Goal: Transaction & Acquisition: Download file/media

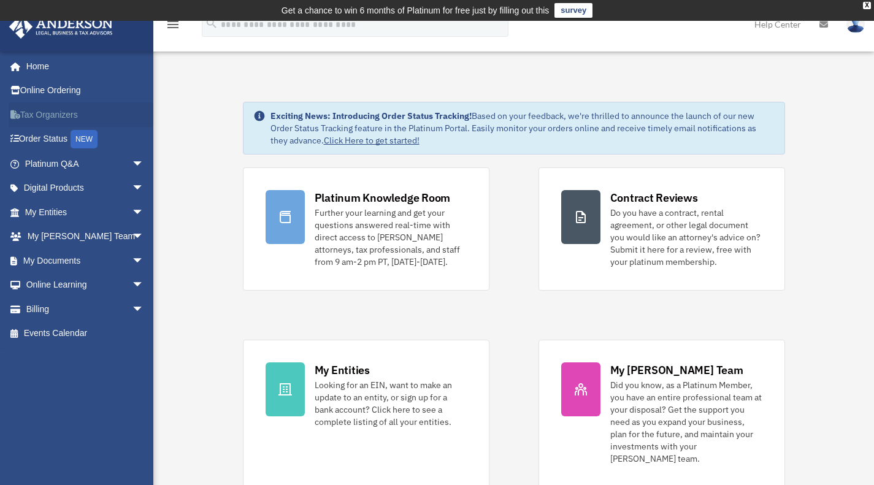
click at [47, 118] on link "Tax Organizers" at bounding box center [86, 114] width 154 height 25
click at [87, 256] on link "My Documents arrow_drop_down" at bounding box center [86, 260] width 154 height 25
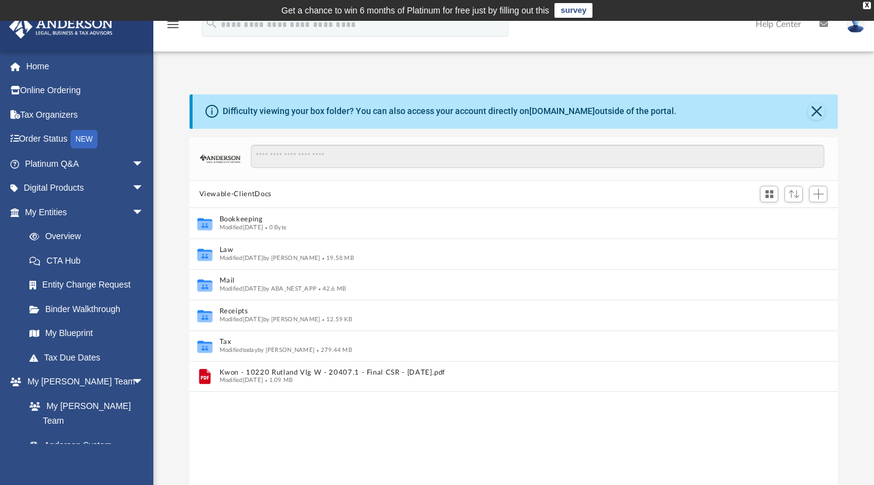
scroll to position [10, 10]
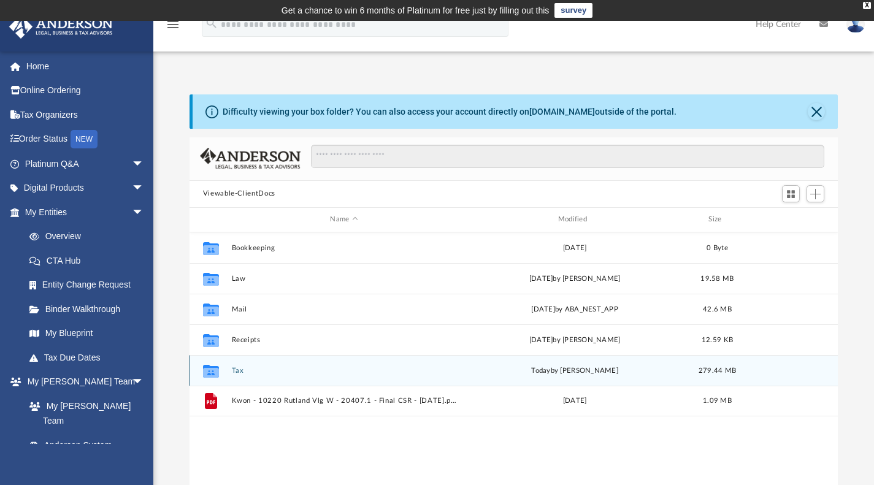
click at [264, 380] on div "Collaborated Folder Tax [DATE] by [PERSON_NAME] 279.44 MB" at bounding box center [514, 370] width 649 height 31
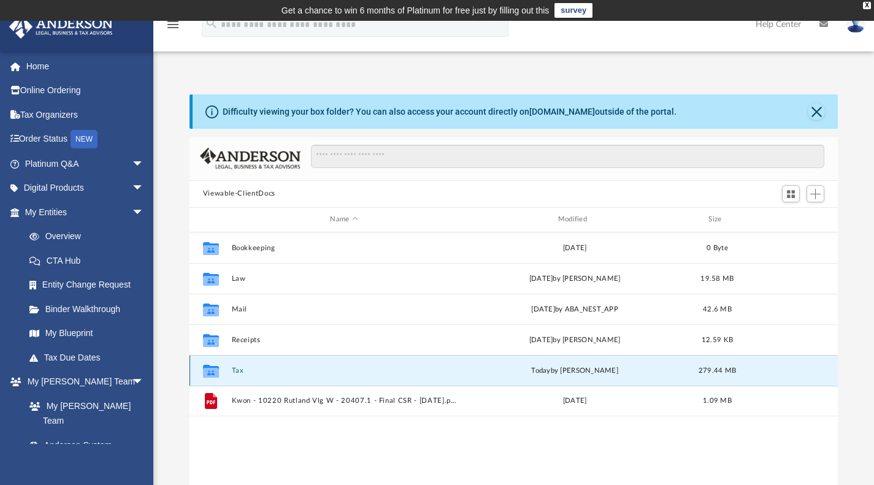
click at [264, 380] on div "Collaborated Folder Tax [DATE] by [PERSON_NAME] 279.44 MB" at bounding box center [514, 370] width 649 height 31
click at [233, 372] on button "Tax" at bounding box center [343, 370] width 225 height 8
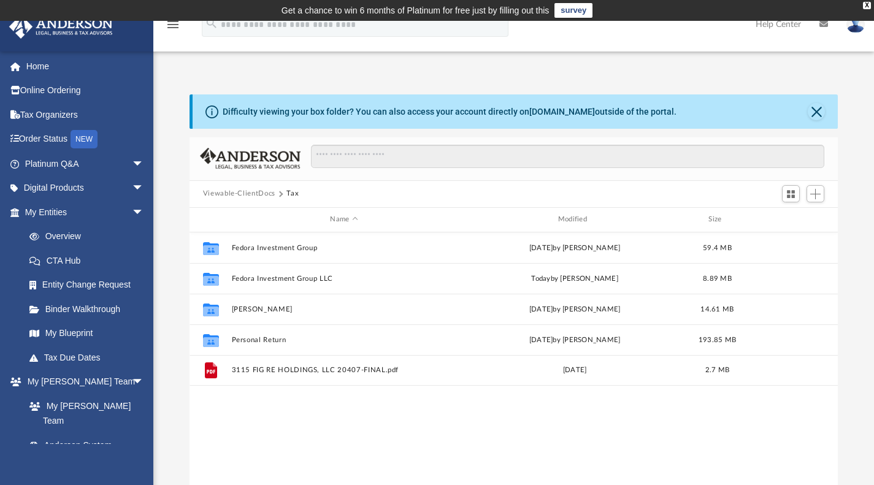
click at [493, 420] on div "Collaborated Folder Fedora Investment Group [DATE] by [PERSON_NAME] 59.4 MB Col…" at bounding box center [514, 360] width 649 height 255
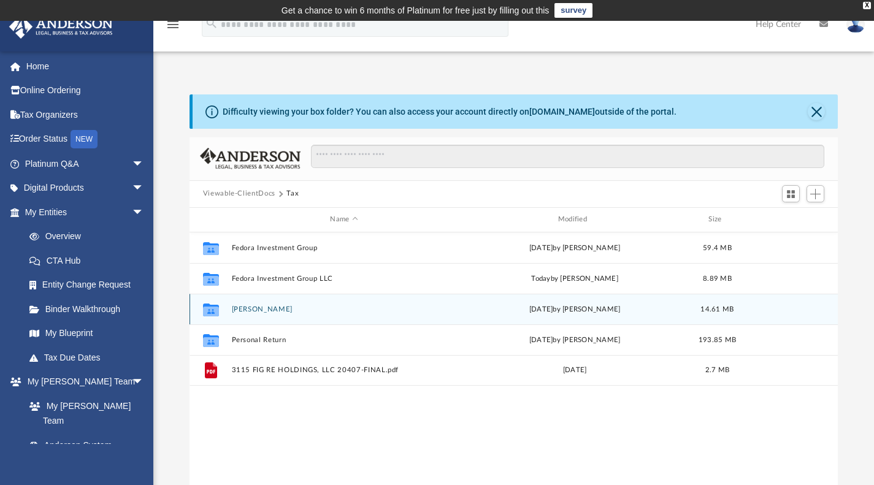
click at [267, 307] on button "Kwon, James" at bounding box center [343, 309] width 225 height 8
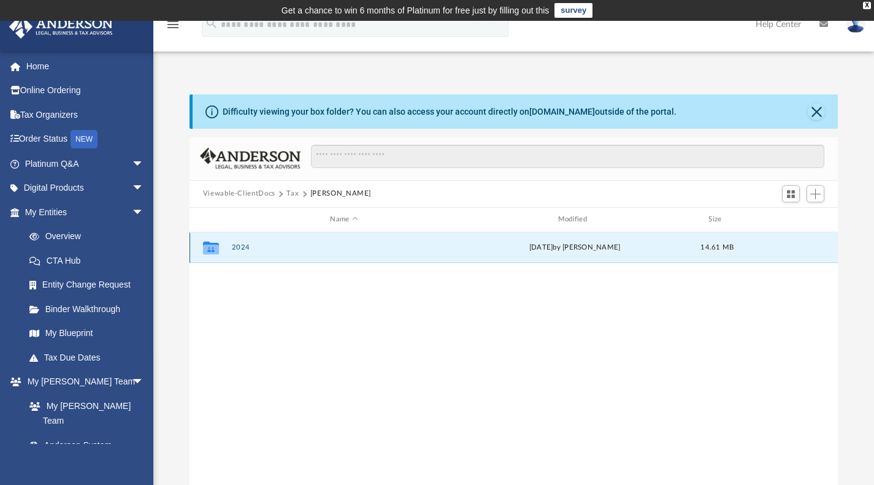
click at [238, 244] on button "2024" at bounding box center [343, 248] width 225 height 8
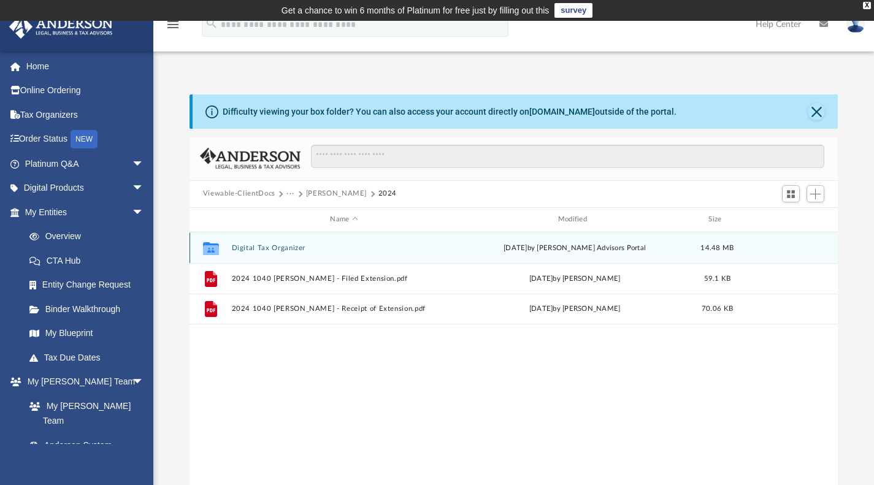
click at [271, 244] on button "Digital Tax Organizer" at bounding box center [343, 248] width 225 height 8
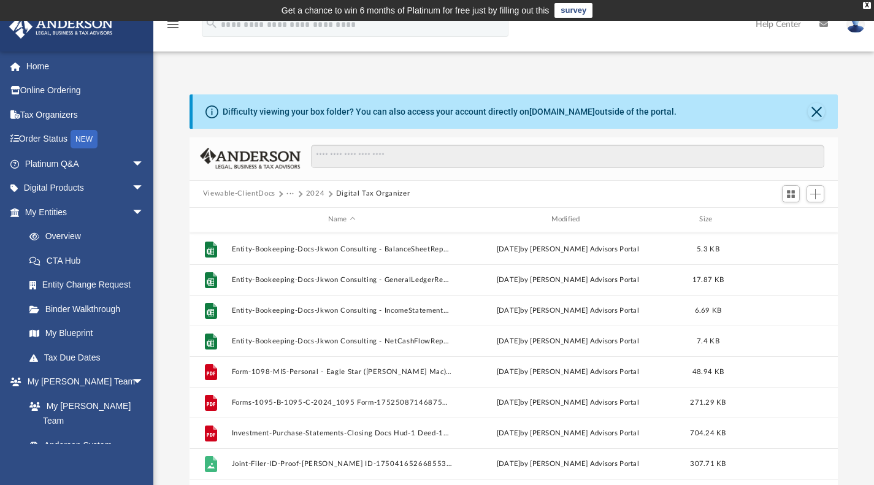
scroll to position [550, 0]
click at [328, 347] on div "File Consolidated-Brokerage-1099-Statements-optimized_evelyn_2024_custodial_bro…" at bounding box center [514, 360] width 649 height 255
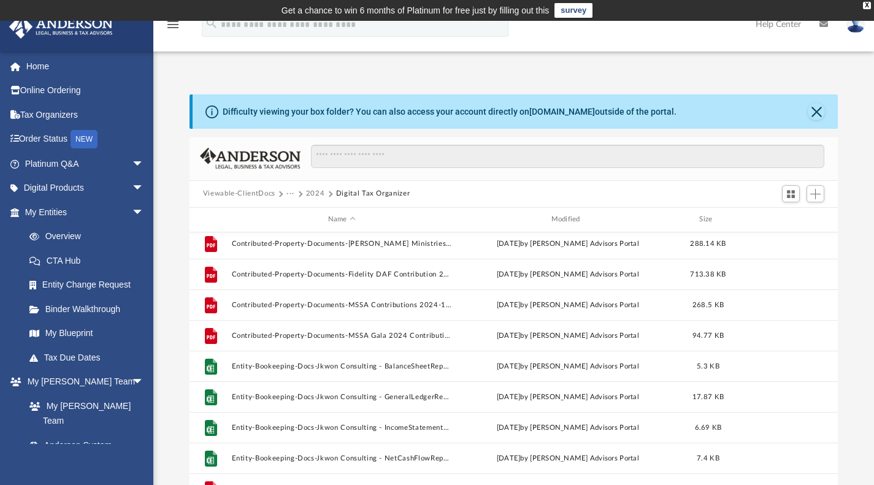
click at [326, 355] on div "File Consolidated-Brokerage-1099-Statements-BofA Brokerage Account 2024 Year En…" at bounding box center [514, 360] width 649 height 255
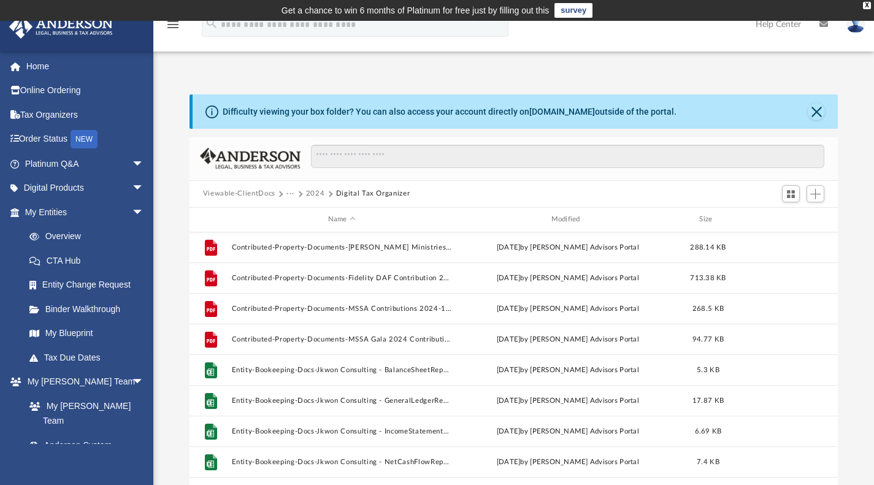
click at [328, 361] on div "File Consolidated-Brokerage-1099-Statements-BofA Brokerage Account 2024 Year En…" at bounding box center [514, 360] width 649 height 255
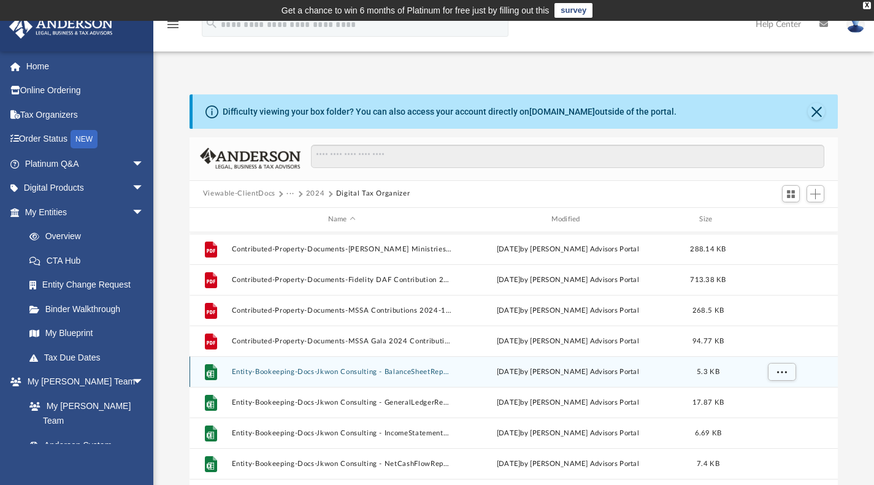
click at [334, 369] on button "Entity-Bookeeping-Docs-Jkwon Consulting - BalanceSheetReport-17525120936875365d…" at bounding box center [341, 371] width 221 height 8
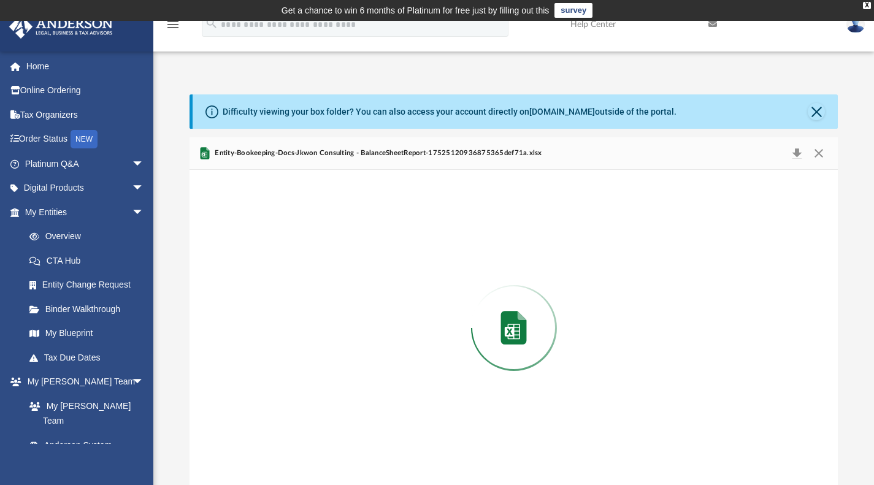
scroll to position [1, 0]
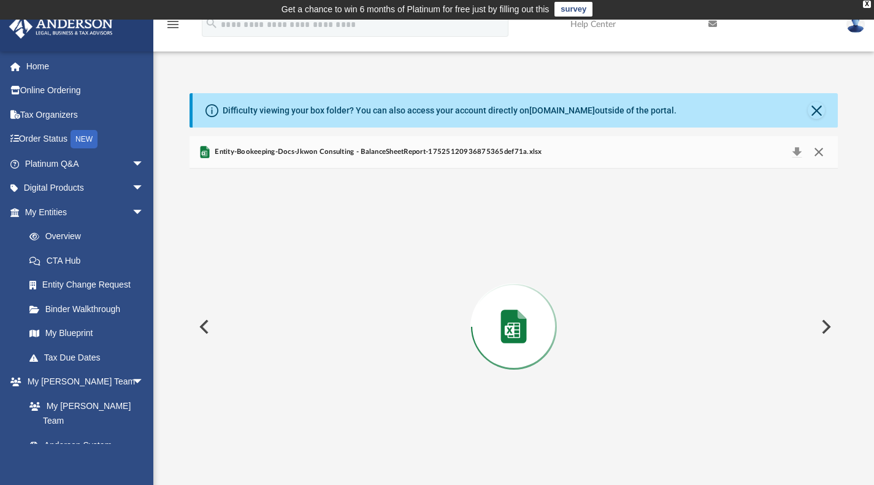
click at [818, 153] on button "Close" at bounding box center [819, 152] width 22 height 17
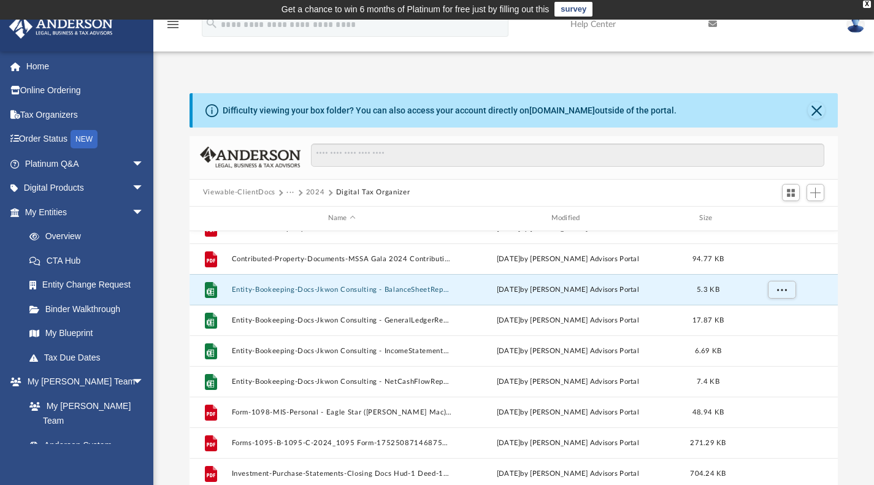
scroll to position [510, 0]
click at [783, 290] on span "More options" at bounding box center [782, 288] width 10 height 7
click at [779, 336] on li "Download" at bounding box center [771, 332] width 36 height 13
click at [779, 282] on button "More options" at bounding box center [781, 289] width 28 height 18
click at [775, 332] on li "Download" at bounding box center [771, 332] width 36 height 13
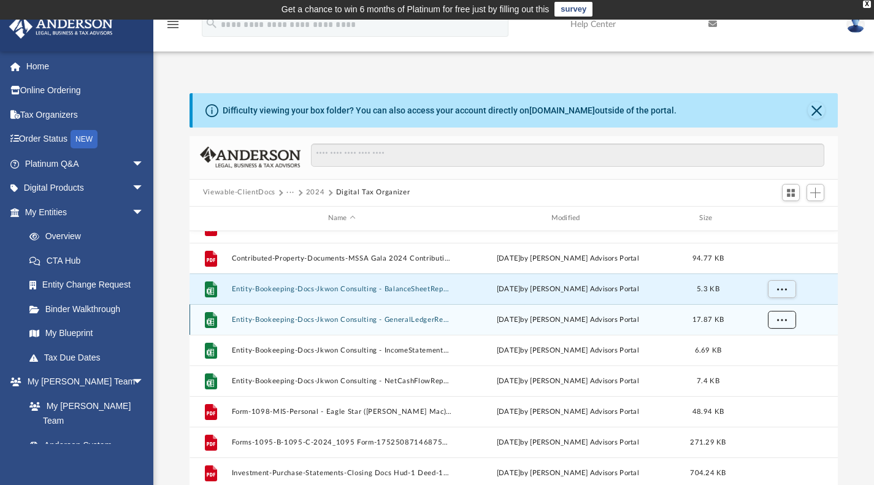
click at [776, 318] on button "More options" at bounding box center [781, 319] width 28 height 18
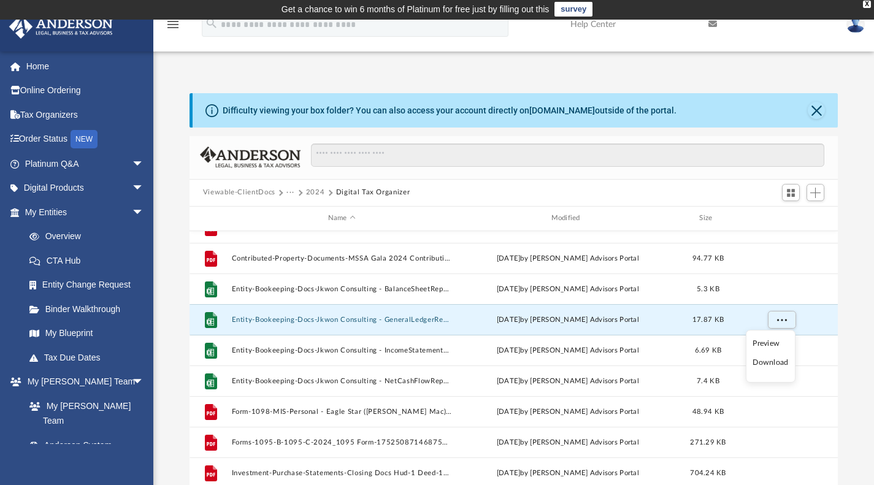
click at [774, 361] on li "Download" at bounding box center [771, 362] width 36 height 13
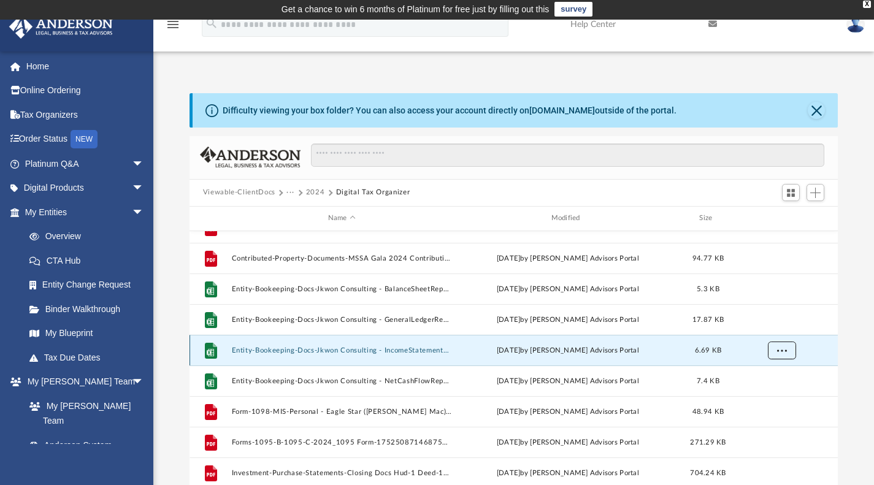
click at [781, 351] on span "More options" at bounding box center [782, 350] width 10 height 7
click at [782, 390] on li "Download" at bounding box center [771, 393] width 36 height 13
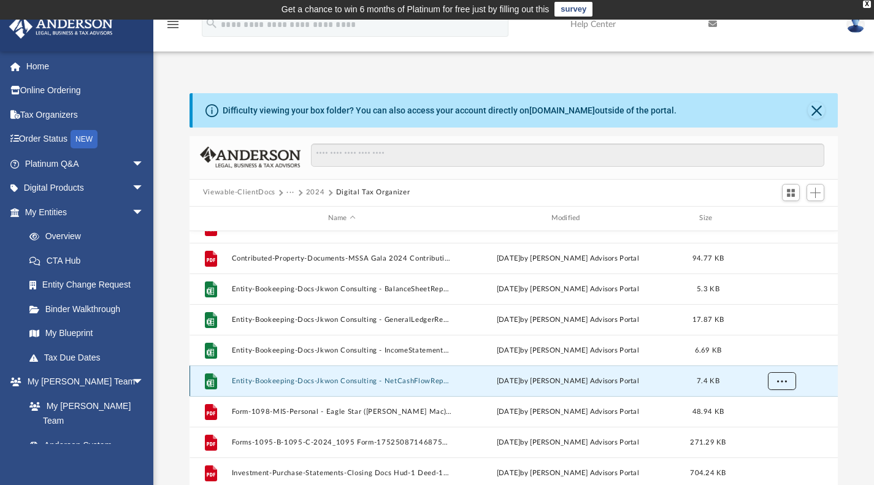
click at [784, 383] on button "More options" at bounding box center [781, 381] width 28 height 18
click at [775, 383] on button "More options" at bounding box center [781, 381] width 28 height 18
click at [776, 388] on button "More options" at bounding box center [781, 381] width 28 height 18
click at [771, 421] on li "Download" at bounding box center [771, 424] width 36 height 13
click at [258, 380] on button "Entity-Bookeeping-Docs-Jkwon Consulting - NetCashFlowReport-17525120946875365e1…" at bounding box center [341, 381] width 221 height 8
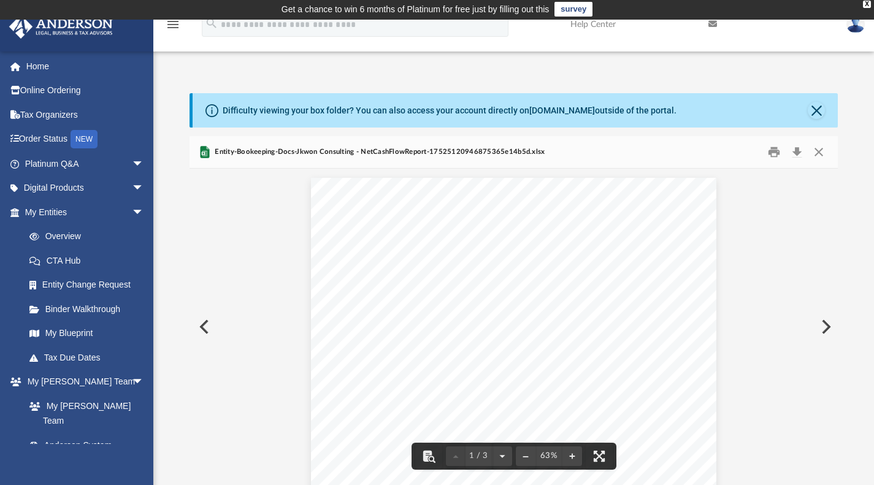
scroll to position [0, 0]
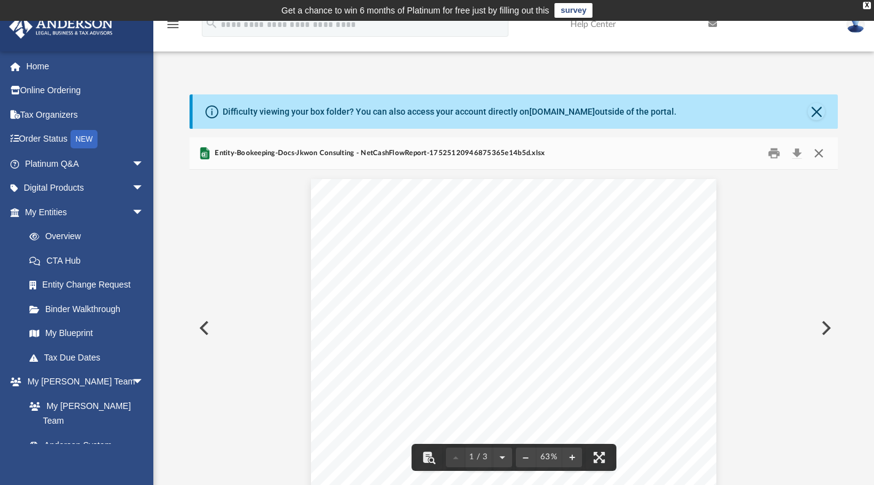
click at [823, 156] on button "Close" at bounding box center [819, 153] width 22 height 19
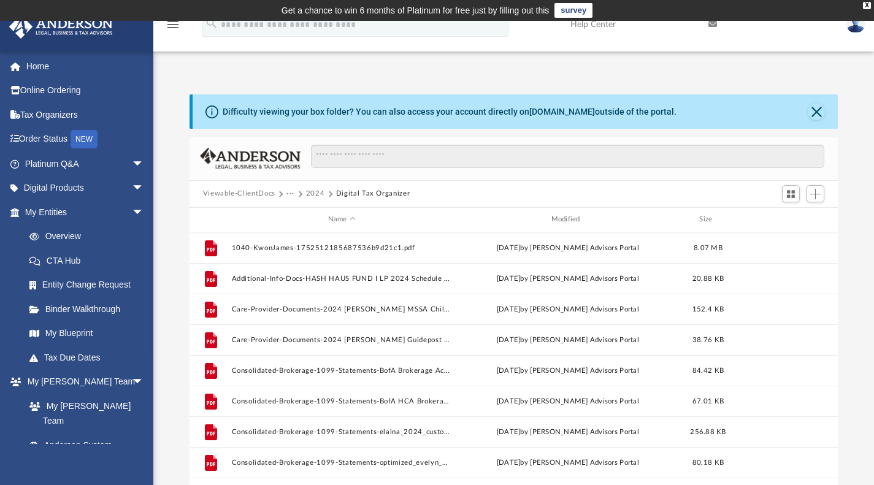
click at [320, 193] on button "2024" at bounding box center [315, 193] width 19 height 11
click at [288, 196] on button "···" at bounding box center [290, 193] width 8 height 11
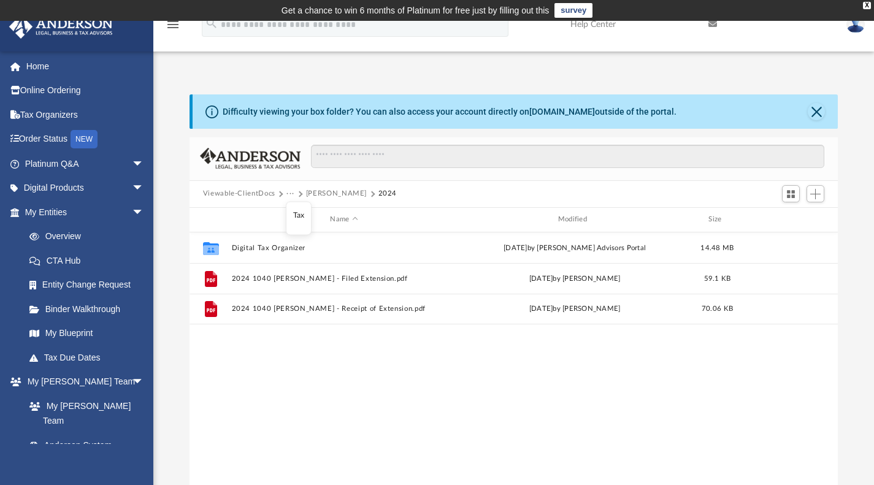
click at [292, 194] on button "···" at bounding box center [290, 193] width 8 height 11
click at [291, 194] on button "···" at bounding box center [290, 193] width 8 height 11
drag, startPoint x: 293, startPoint y: 186, endPoint x: 296, endPoint y: 194, distance: 8.5
click at [293, 187] on div "Viewable-ClientDocs ··· Kwon, James 2024" at bounding box center [514, 194] width 649 height 27
click at [298, 194] on span at bounding box center [299, 194] width 6 height 6
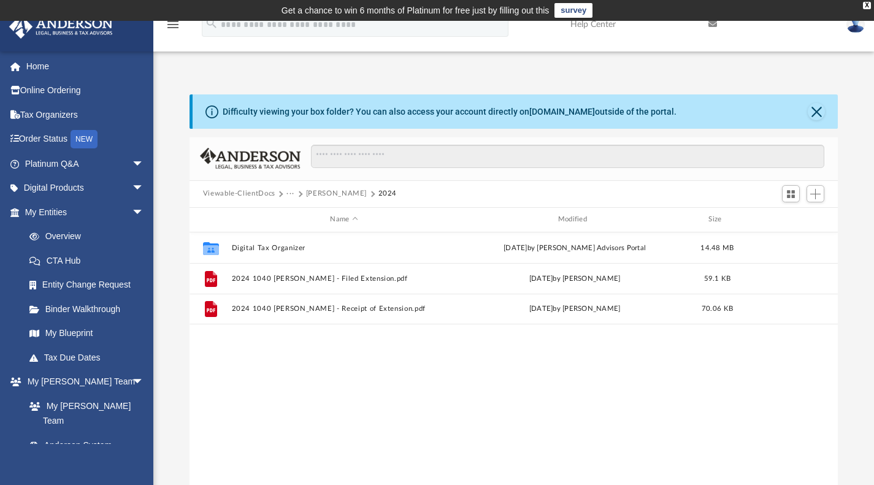
click at [294, 187] on div "Viewable-ClientDocs ··· Kwon, James 2024" at bounding box center [514, 194] width 649 height 27
click at [290, 197] on button "···" at bounding box center [290, 193] width 8 height 11
click at [294, 210] on li "Tax" at bounding box center [299, 215] width 12 height 13
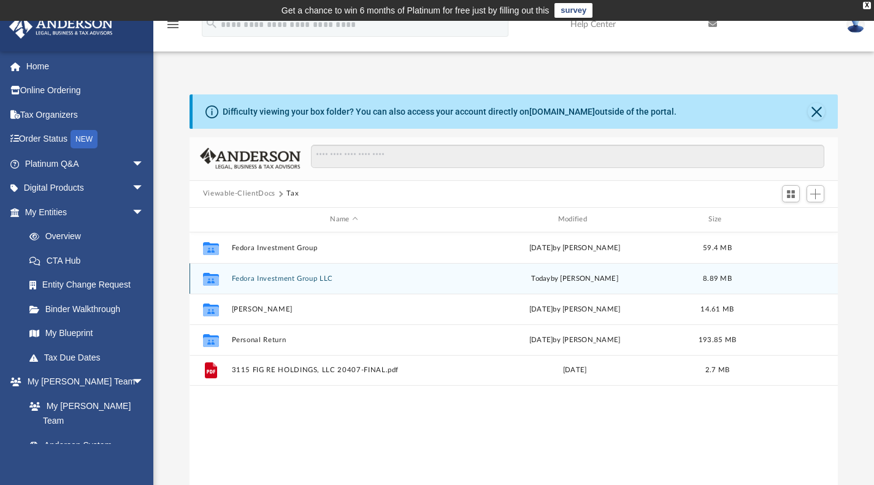
click at [312, 276] on button "Fedora Investment Group LLC" at bounding box center [343, 278] width 225 height 8
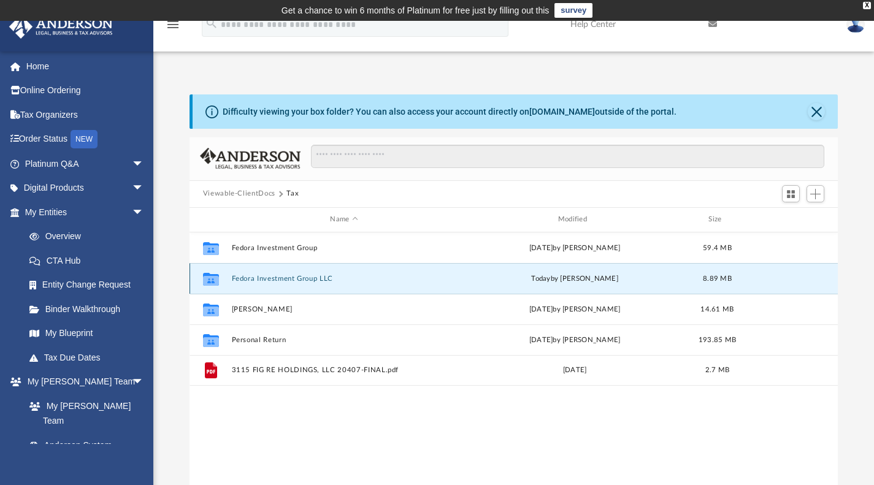
click at [312, 276] on button "Fedora Investment Group LLC" at bounding box center [343, 278] width 225 height 8
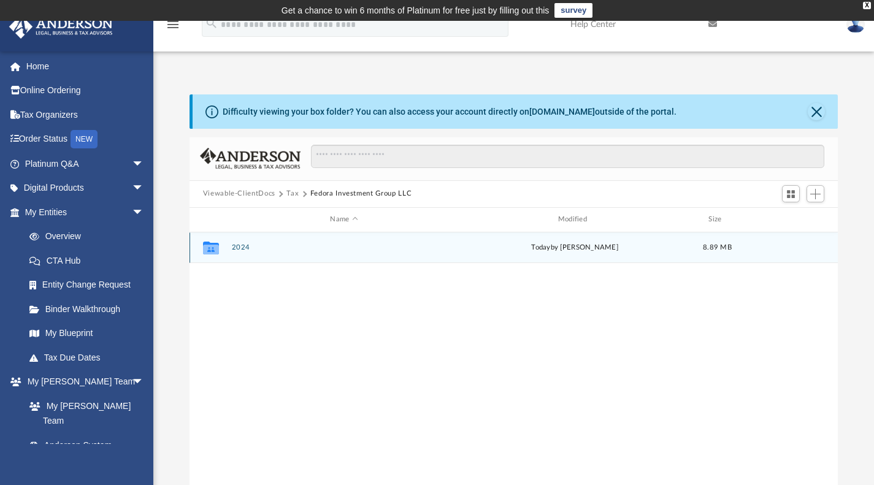
click at [230, 249] on div "Collaborated Folder 2024 today by Kim Yoder 8.89 MB" at bounding box center [514, 248] width 649 height 31
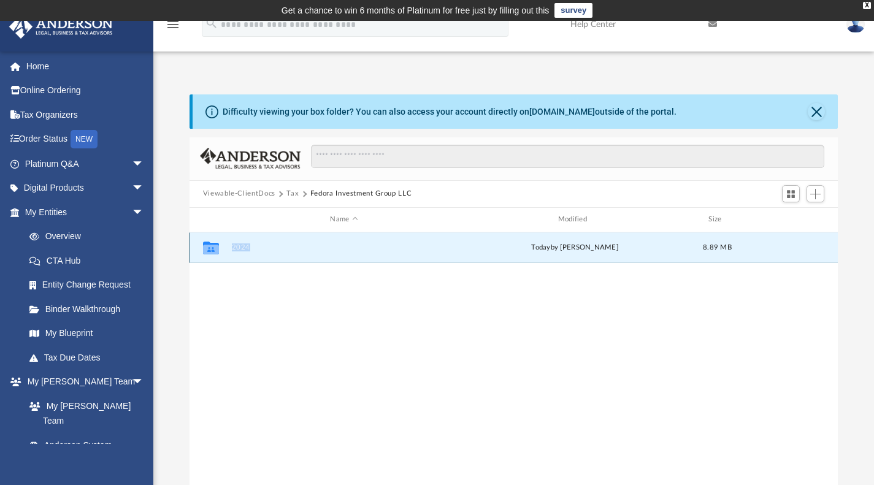
click at [245, 252] on div "Collaborated Folder 2024 today by Kim Yoder 8.89 MB" at bounding box center [514, 248] width 649 height 31
click at [245, 250] on button "2024" at bounding box center [343, 248] width 225 height 8
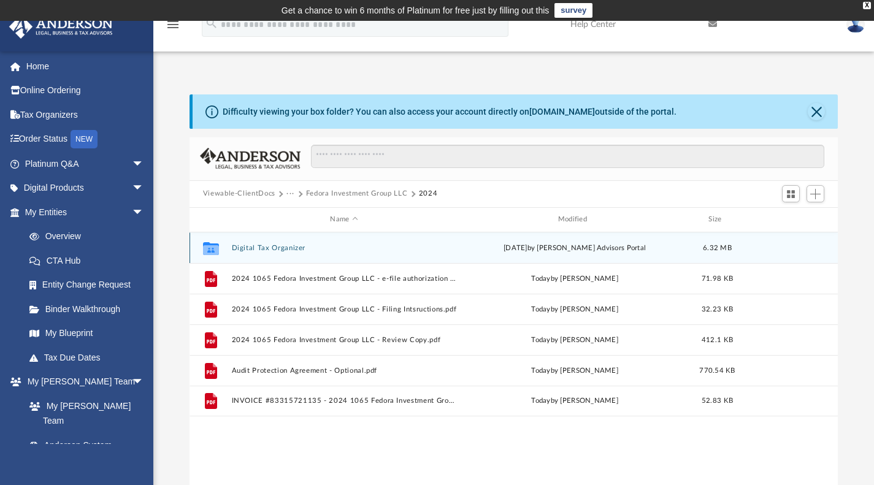
click at [248, 247] on button "Digital Tax Organizer" at bounding box center [343, 248] width 225 height 8
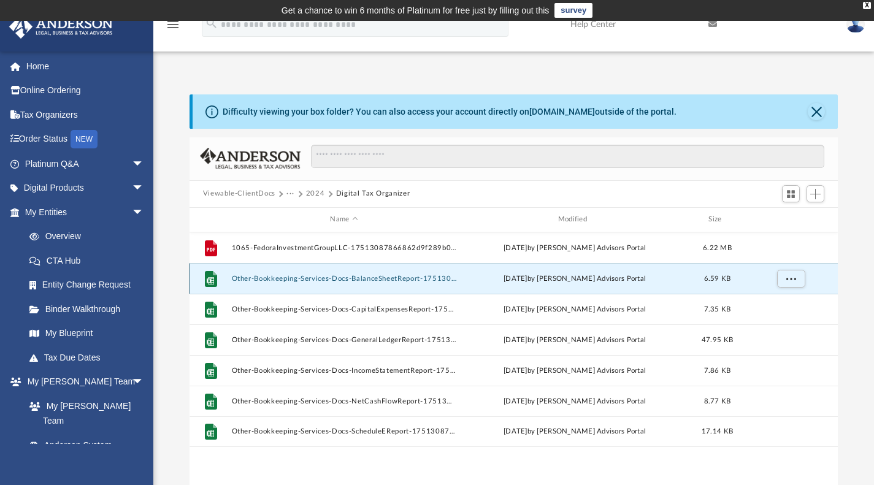
click at [289, 282] on button "Other-Bookkeeping-Services-Docs-BalanceSheetReport-17513087416862d9c550f76.xlsx" at bounding box center [343, 278] width 225 height 8
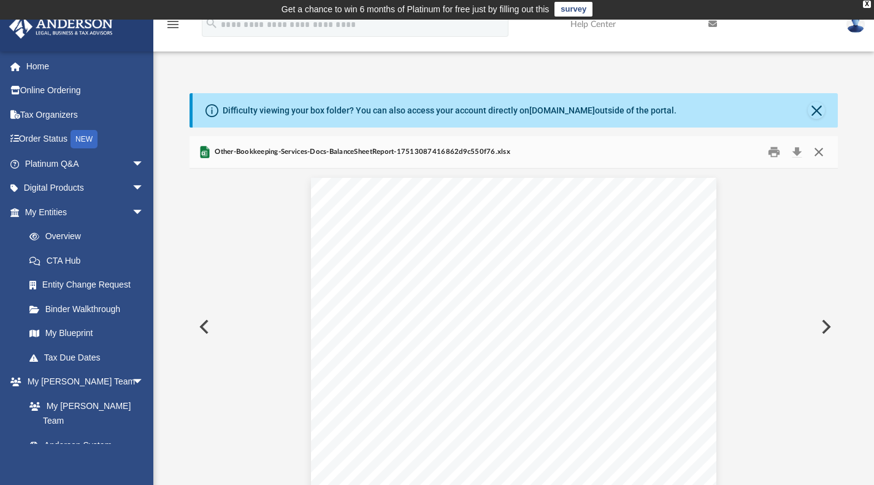
click at [815, 156] on button "Close" at bounding box center [819, 151] width 22 height 19
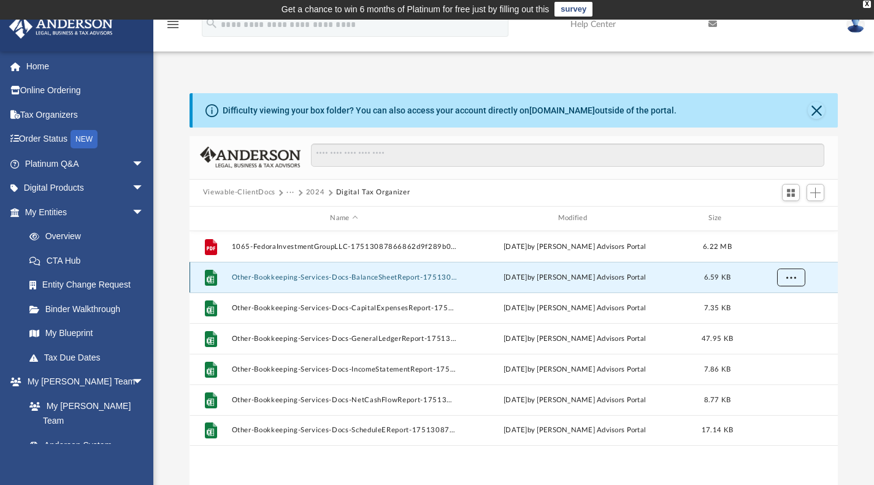
click at [796, 277] on button "More options" at bounding box center [791, 277] width 28 height 18
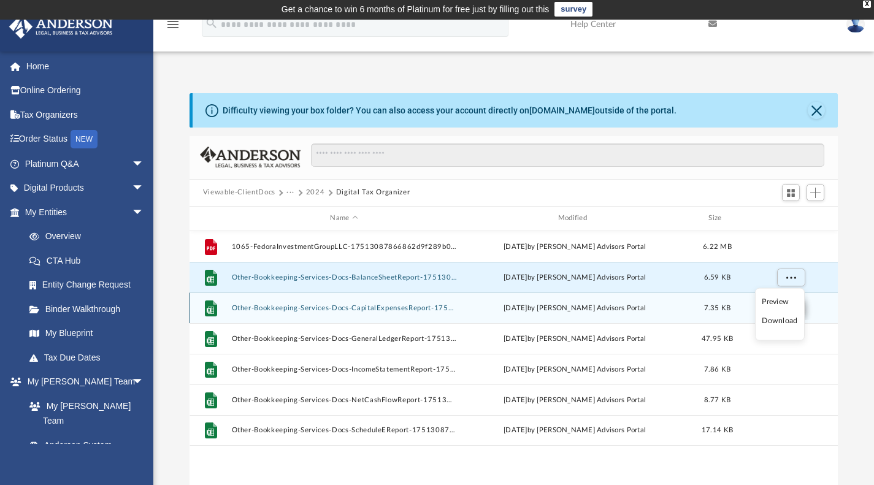
click at [785, 318] on li "Download" at bounding box center [780, 321] width 36 height 13
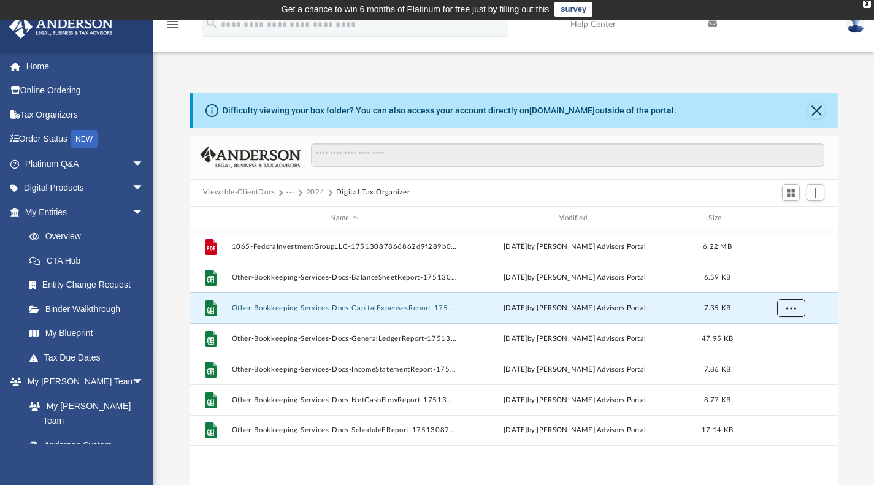
click at [790, 310] on button "More options" at bounding box center [791, 308] width 28 height 18
click at [787, 351] on li "Download" at bounding box center [780, 351] width 36 height 13
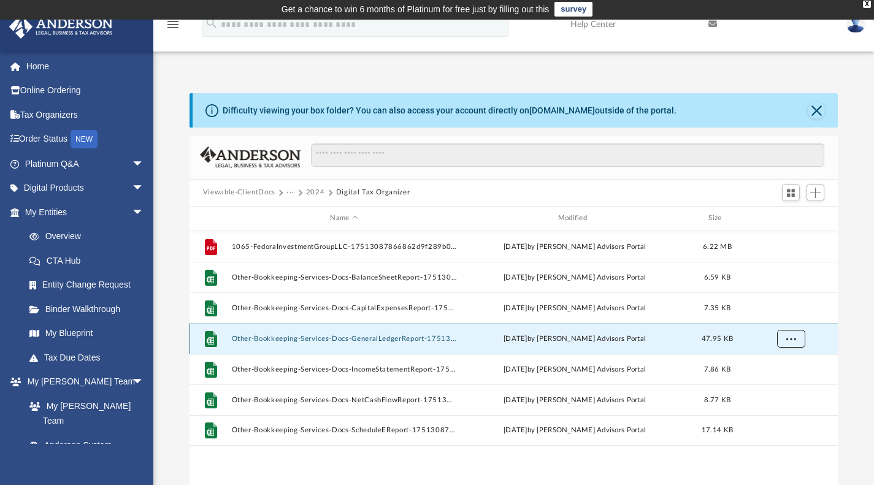
click at [789, 343] on button "More options" at bounding box center [791, 338] width 28 height 18
click at [785, 381] on li "Download" at bounding box center [780, 382] width 36 height 13
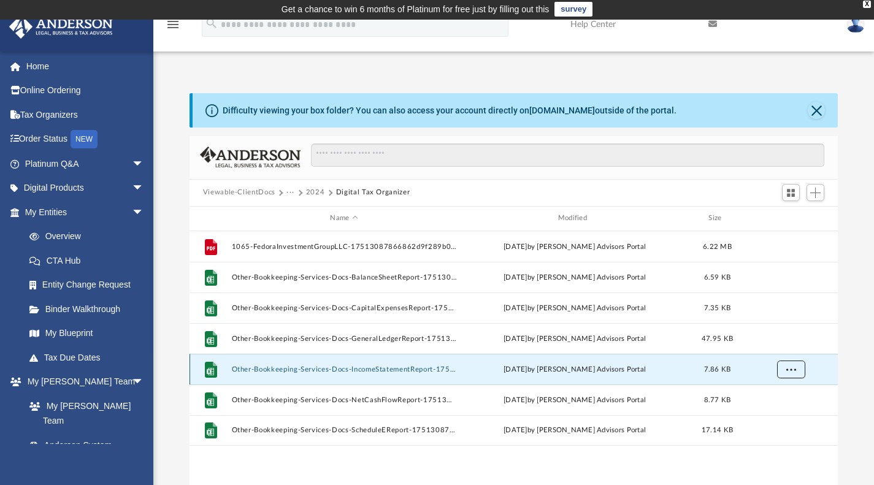
click at [789, 372] on button "More options" at bounding box center [791, 369] width 28 height 18
click at [788, 411] on li "Download" at bounding box center [780, 413] width 36 height 13
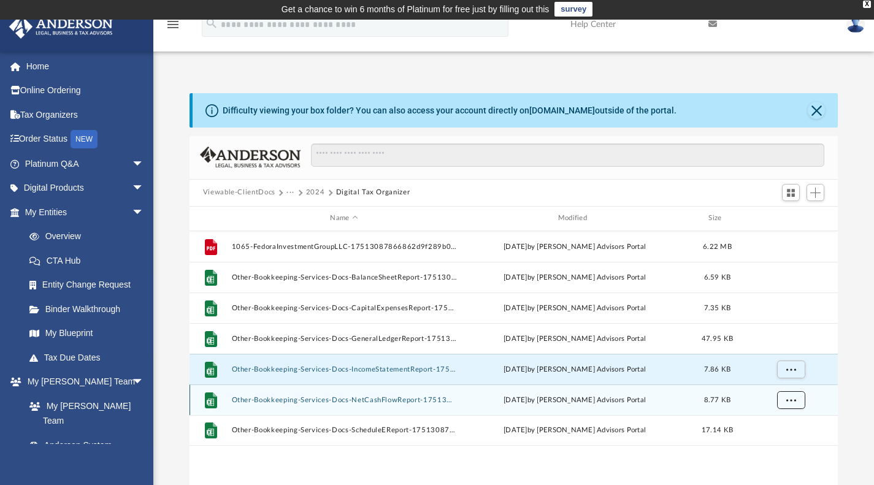
click at [791, 402] on span "More options" at bounding box center [791, 399] width 10 height 7
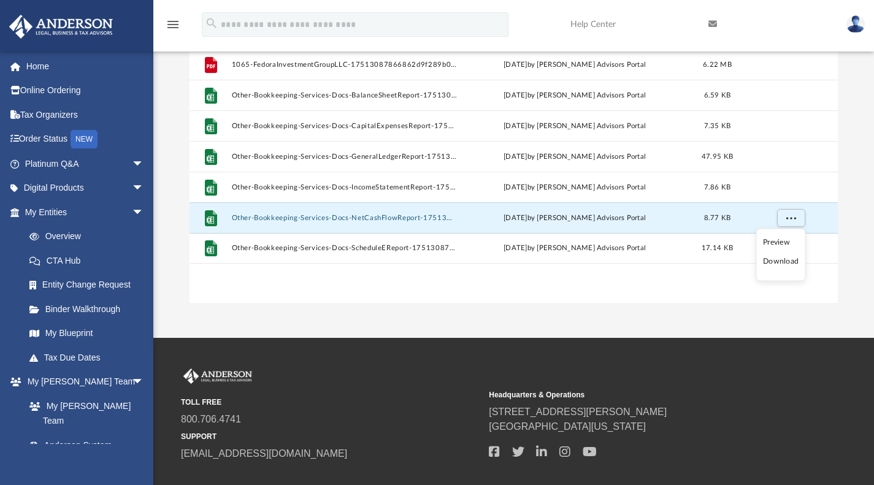
click at [783, 255] on li "Download" at bounding box center [781, 261] width 36 height 13
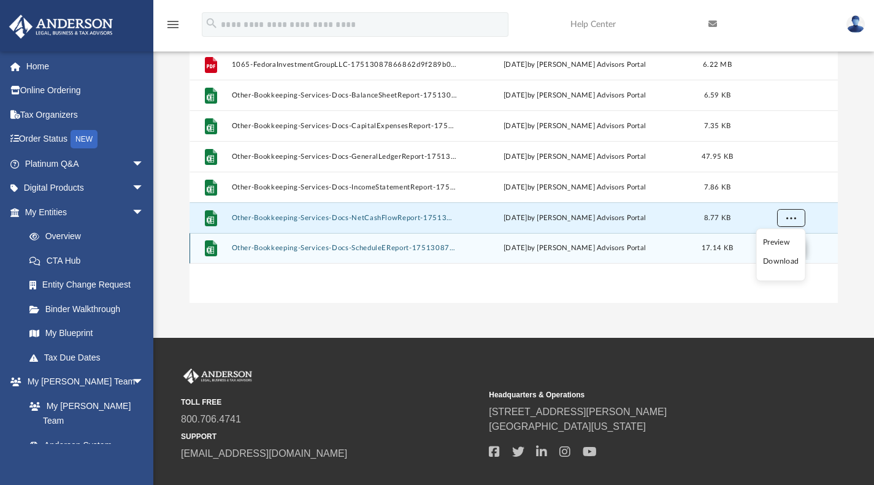
scroll to position [184, 0]
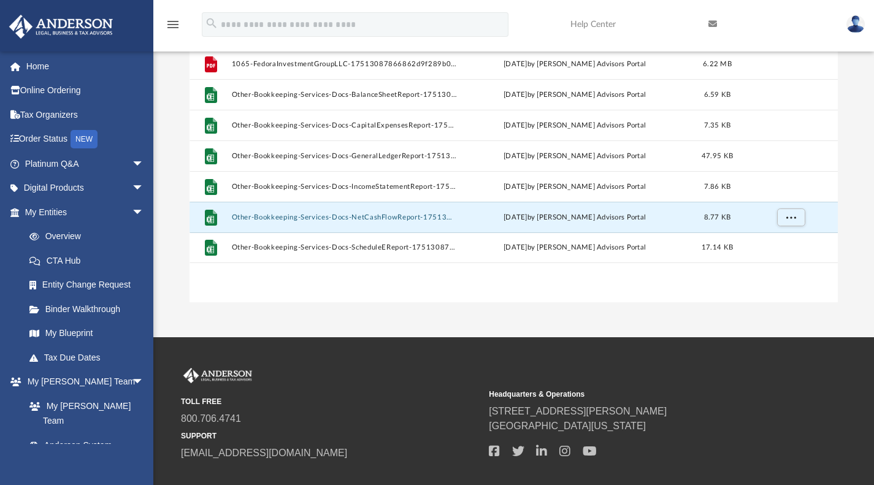
click at [785, 266] on div "File 1065-FedoraInvestmentGroupLLC-17513087866862d9f289b02.pdf Mon Jun 30 2025 …" at bounding box center [514, 175] width 649 height 255
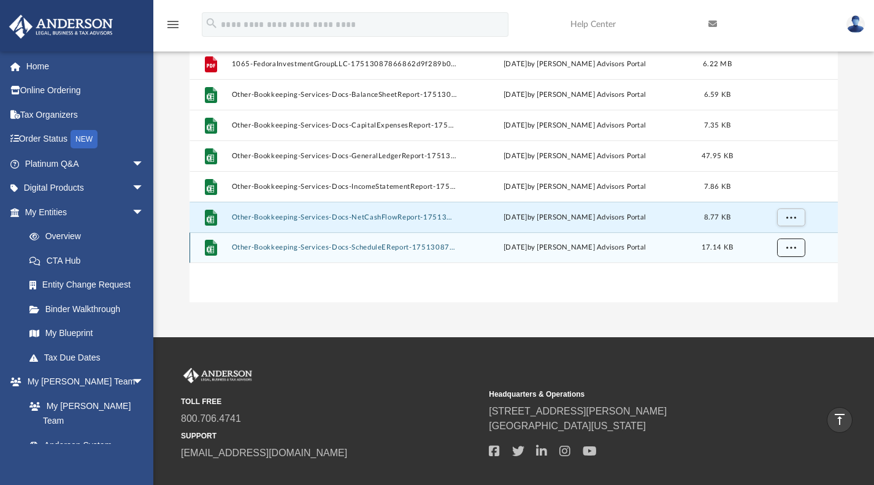
click at [791, 250] on button "More options" at bounding box center [791, 248] width 28 height 18
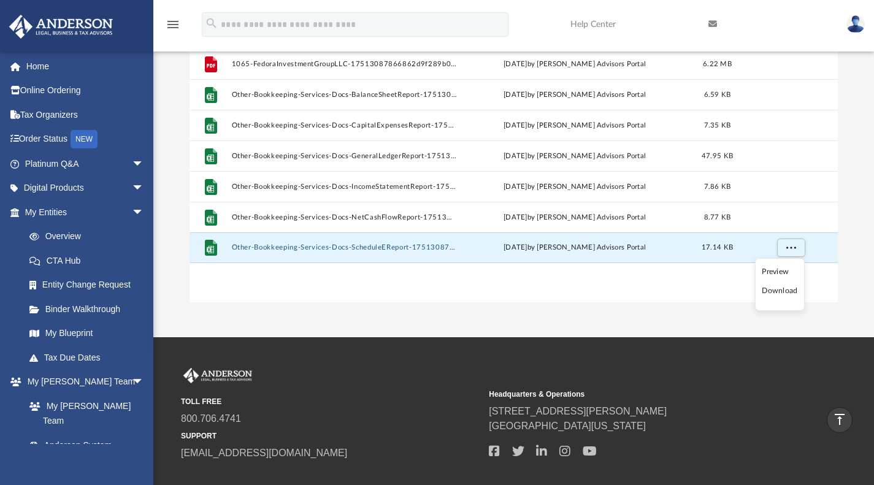
drag, startPoint x: 786, startPoint y: 293, endPoint x: 790, endPoint y: 287, distance: 7.2
click at [786, 293] on li "Download" at bounding box center [780, 291] width 36 height 13
click at [815, 340] on div "TOLL FREE 800.706.4741 SUPPORT info@andersonadvisors.com Headquarters & Operati…" at bounding box center [437, 425] width 874 height 176
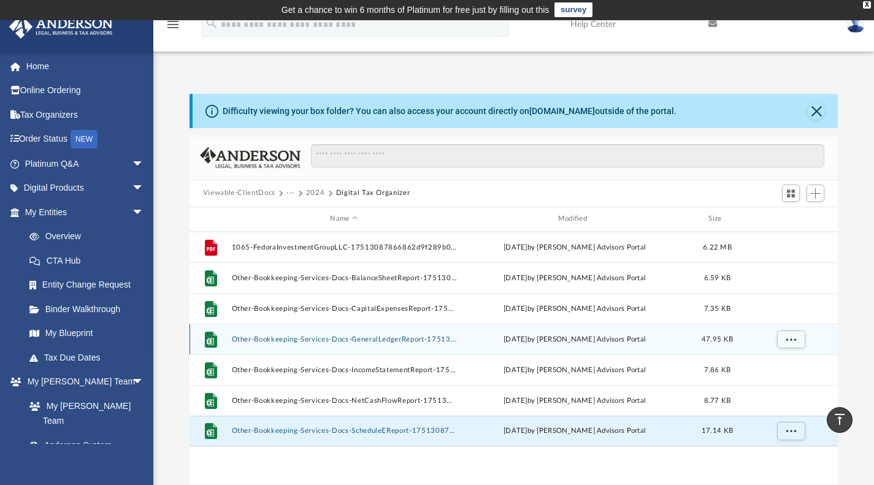
scroll to position [0, 0]
click at [790, 340] on span "More options" at bounding box center [791, 339] width 10 height 7
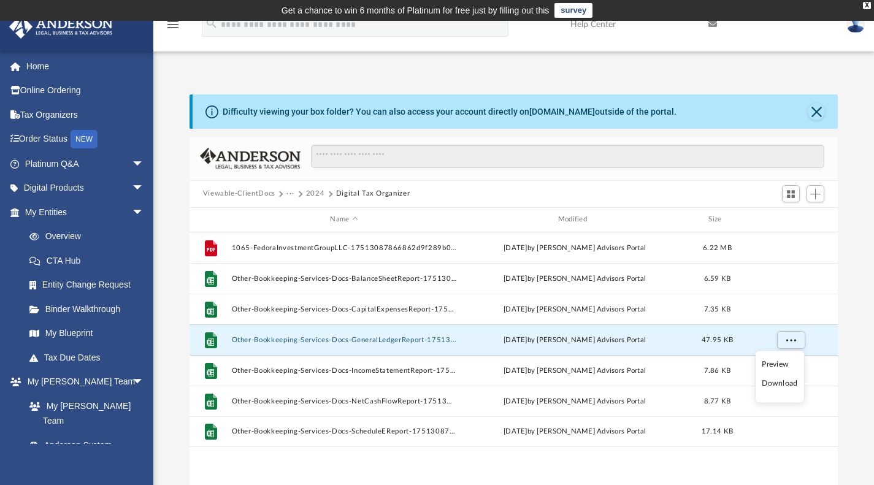
click at [775, 384] on li "Download" at bounding box center [780, 383] width 36 height 13
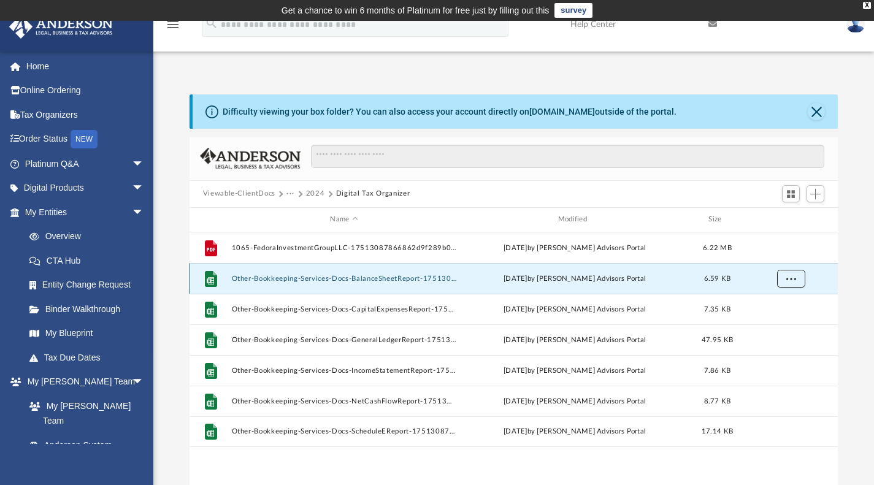
click at [785, 277] on button "More options" at bounding box center [791, 278] width 28 height 18
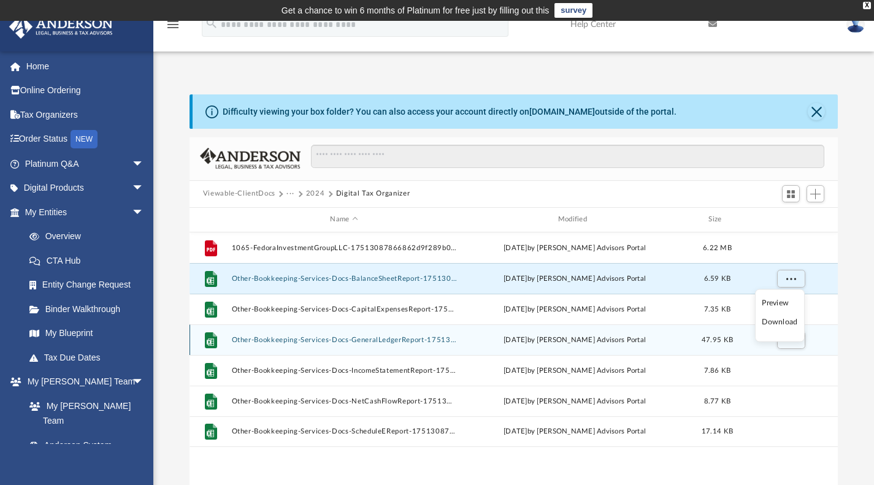
click at [782, 325] on li "Download" at bounding box center [780, 322] width 36 height 13
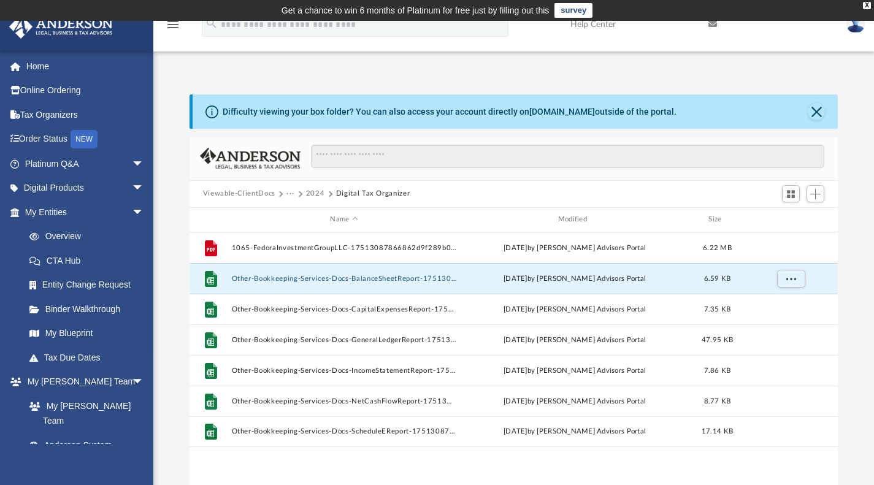
click at [263, 193] on button "Viewable-ClientDocs" at bounding box center [239, 193] width 72 height 11
